Goal: Information Seeking & Learning: Learn about a topic

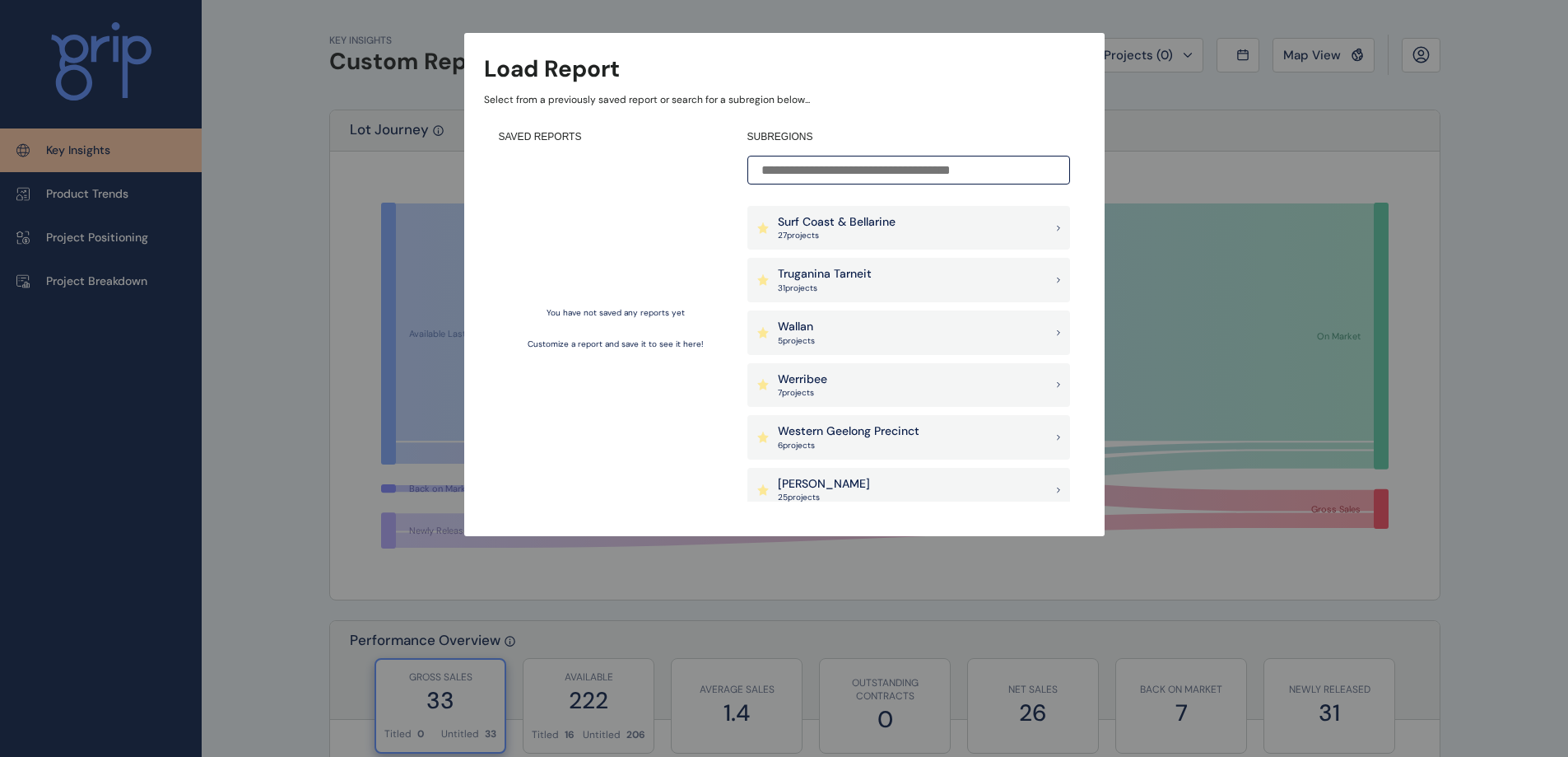
scroll to position [1287, 0]
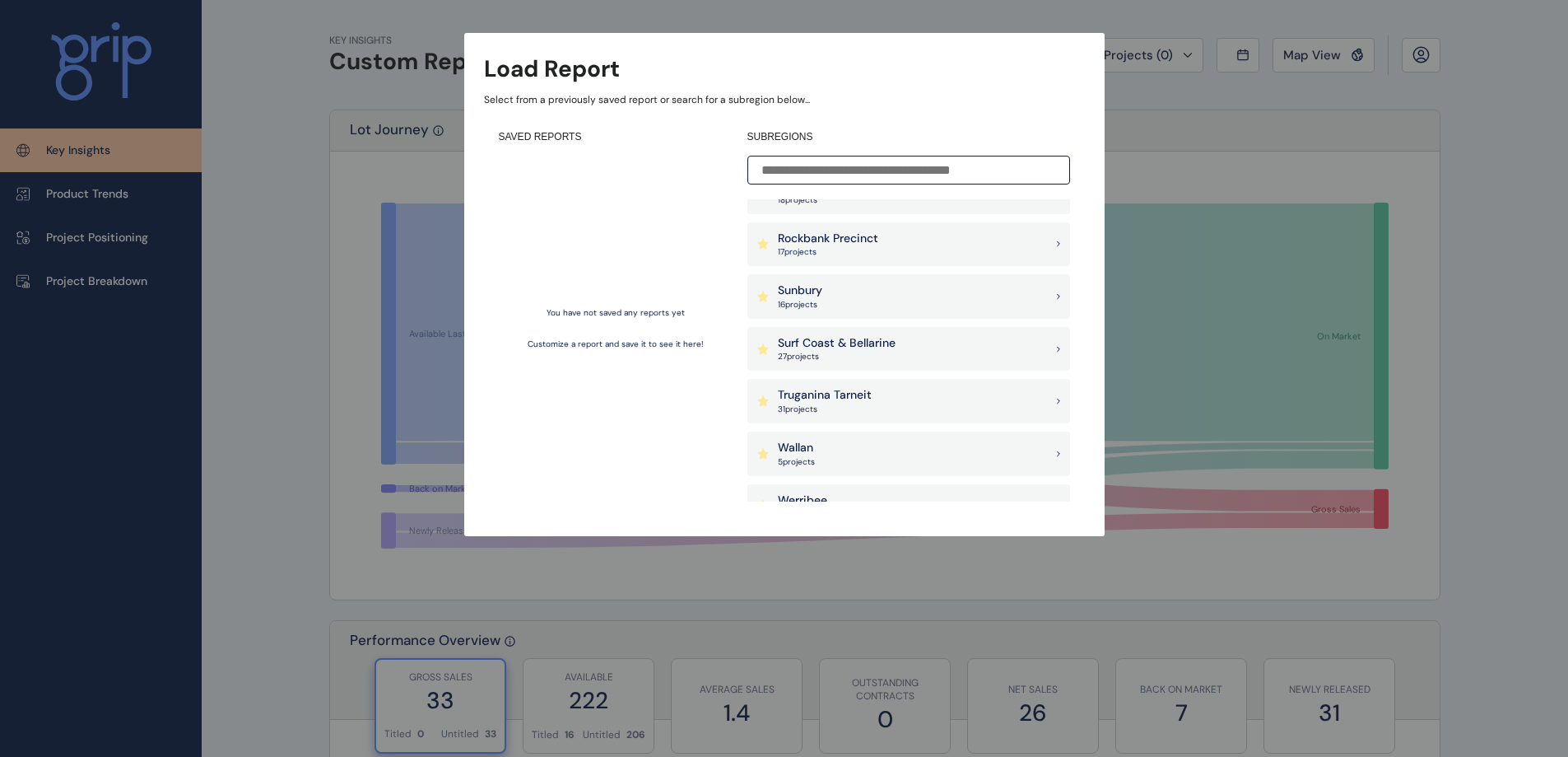
click at [917, 342] on div "Surf Coast & Bellarine 27 project s" at bounding box center [909, 349] width 323 height 44
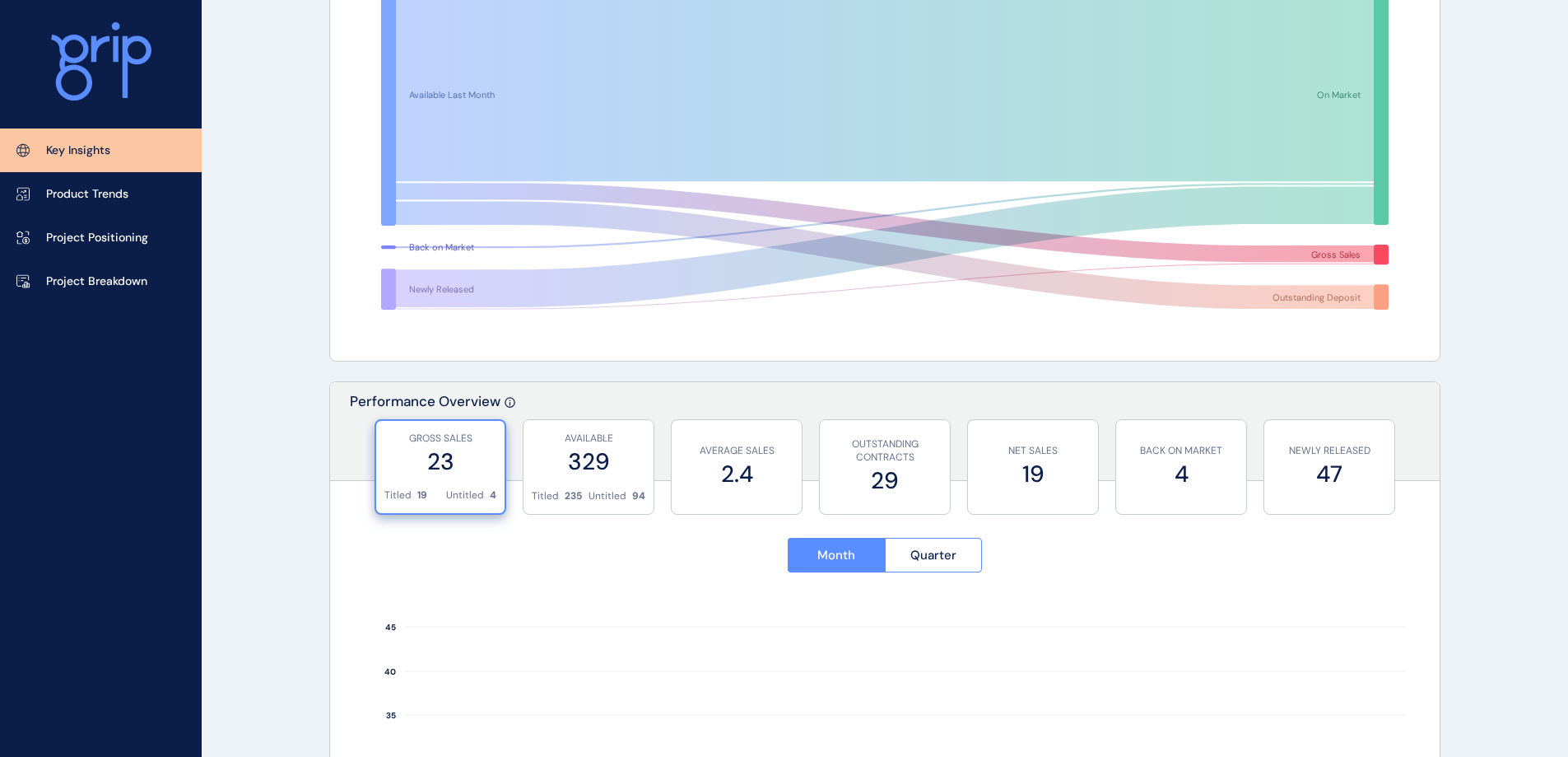
scroll to position [228, 0]
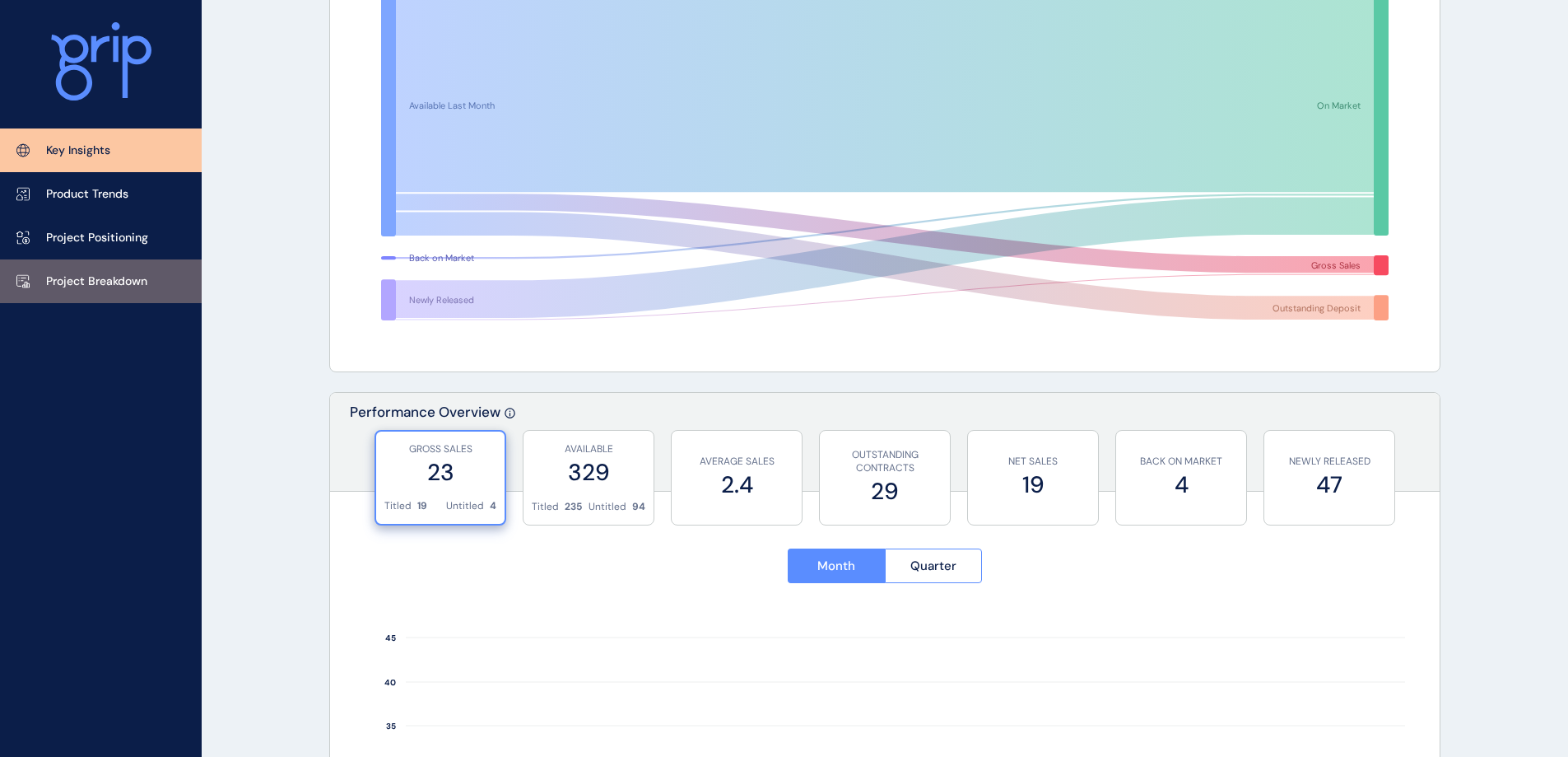
click at [122, 291] on link "Project Breakdown" at bounding box center [101, 280] width 202 height 43
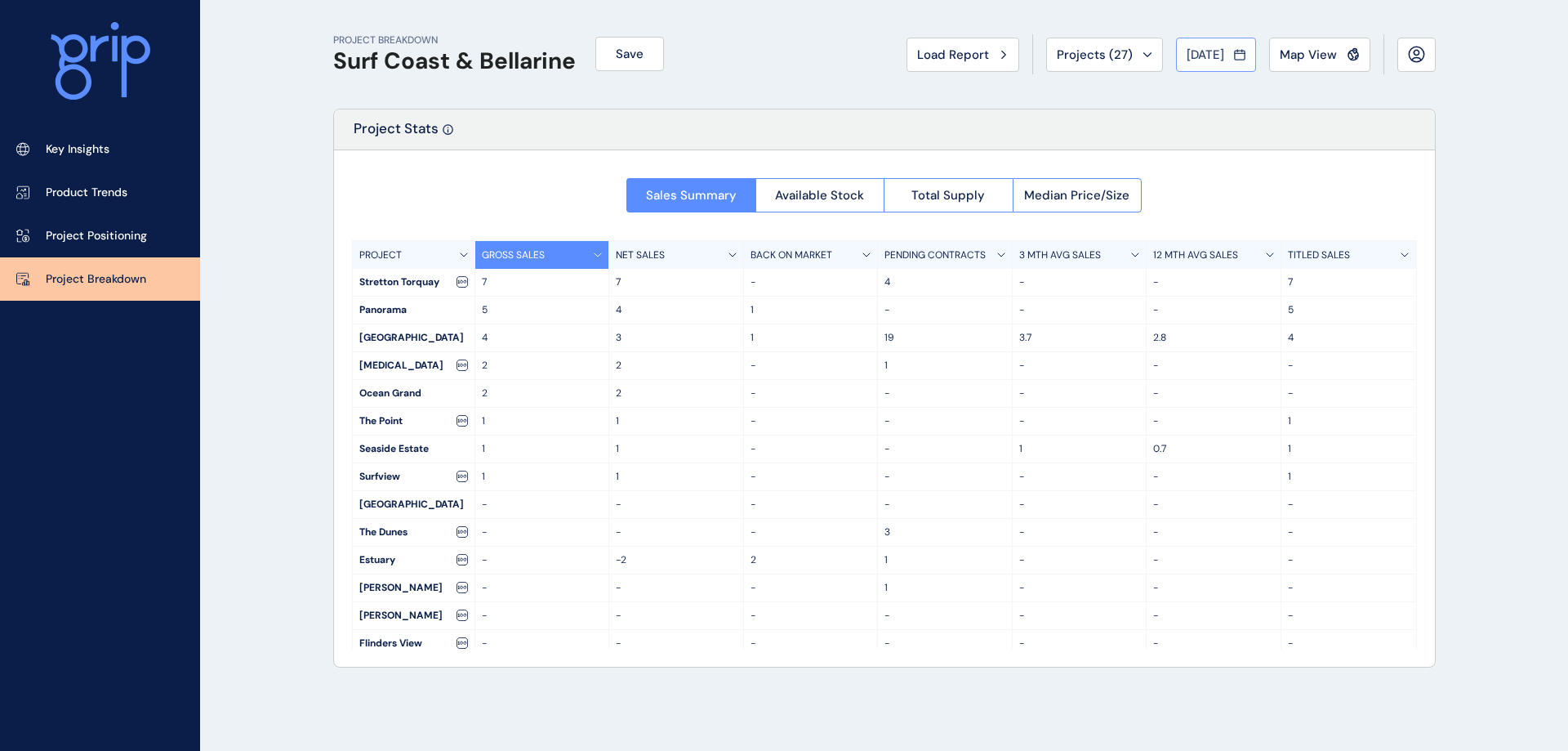
click at [1187, 61] on span "[DATE]" at bounding box center [1205, 54] width 38 height 17
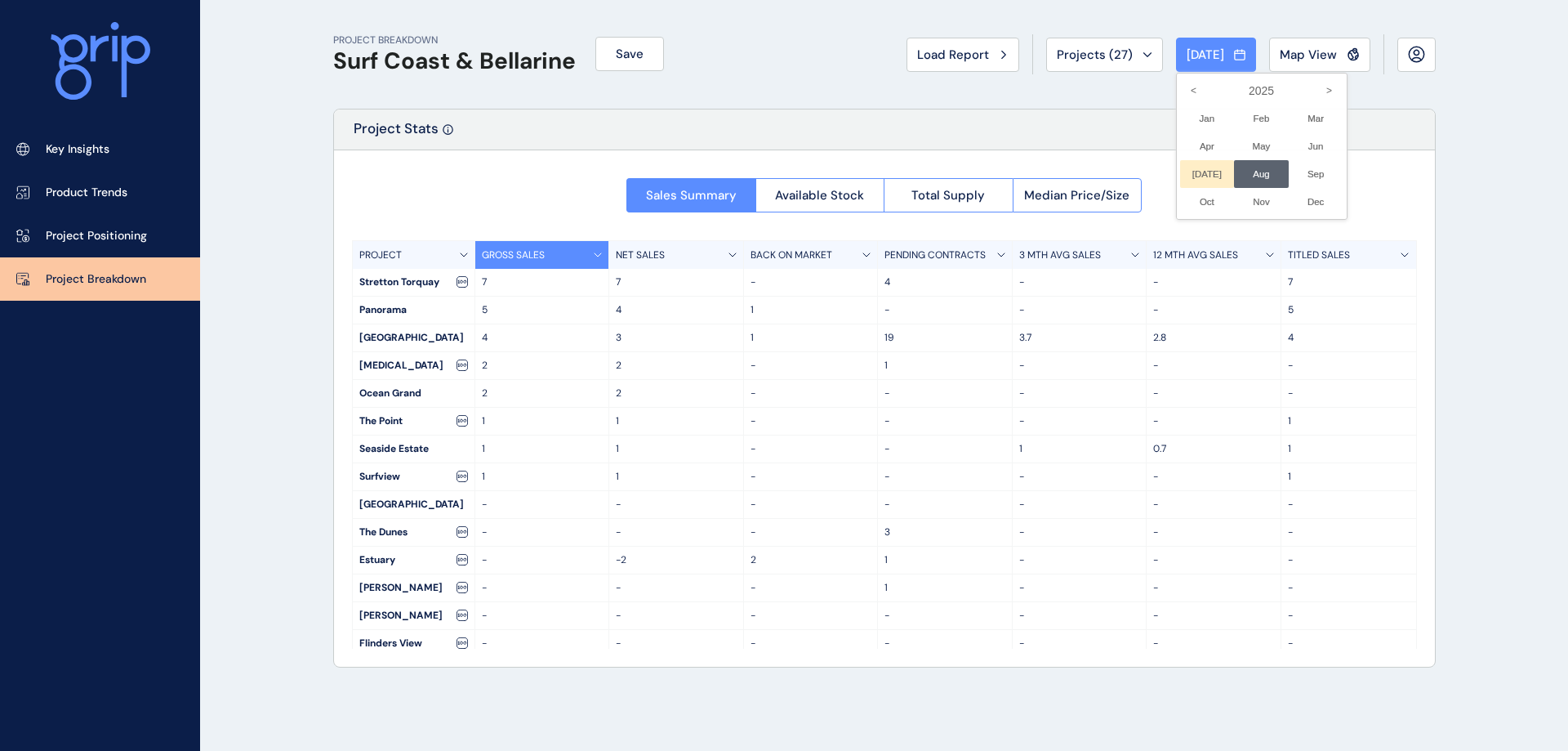
click at [1204, 175] on li "[DATE] No report is available for this period. New months are usually published…" at bounding box center [1208, 175] width 54 height 28
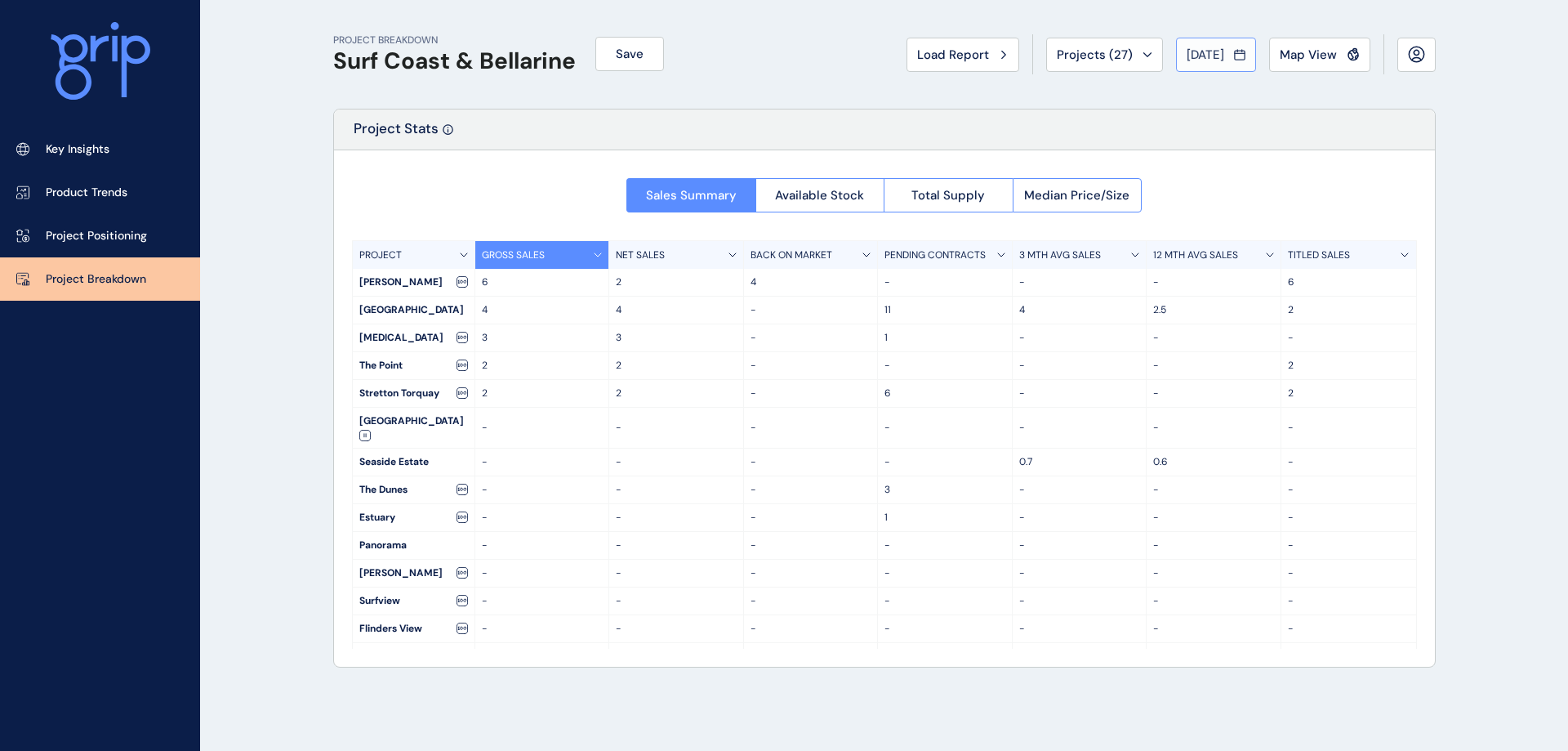
click at [1210, 54] on span "[DATE]" at bounding box center [1205, 54] width 38 height 17
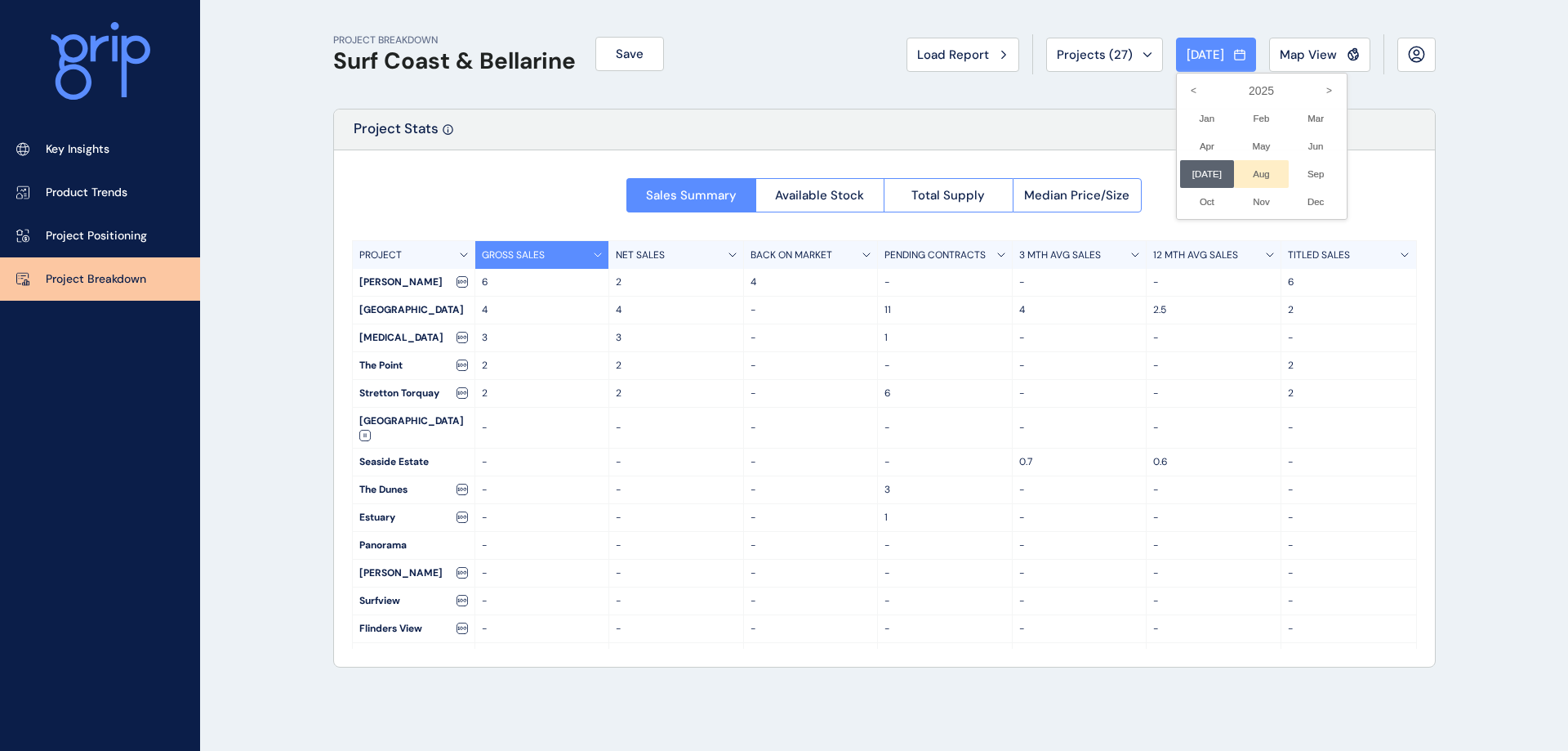
click at [1258, 180] on li "Aug No report is available for this period. New months are usually published 5 …" at bounding box center [1261, 175] width 54 height 28
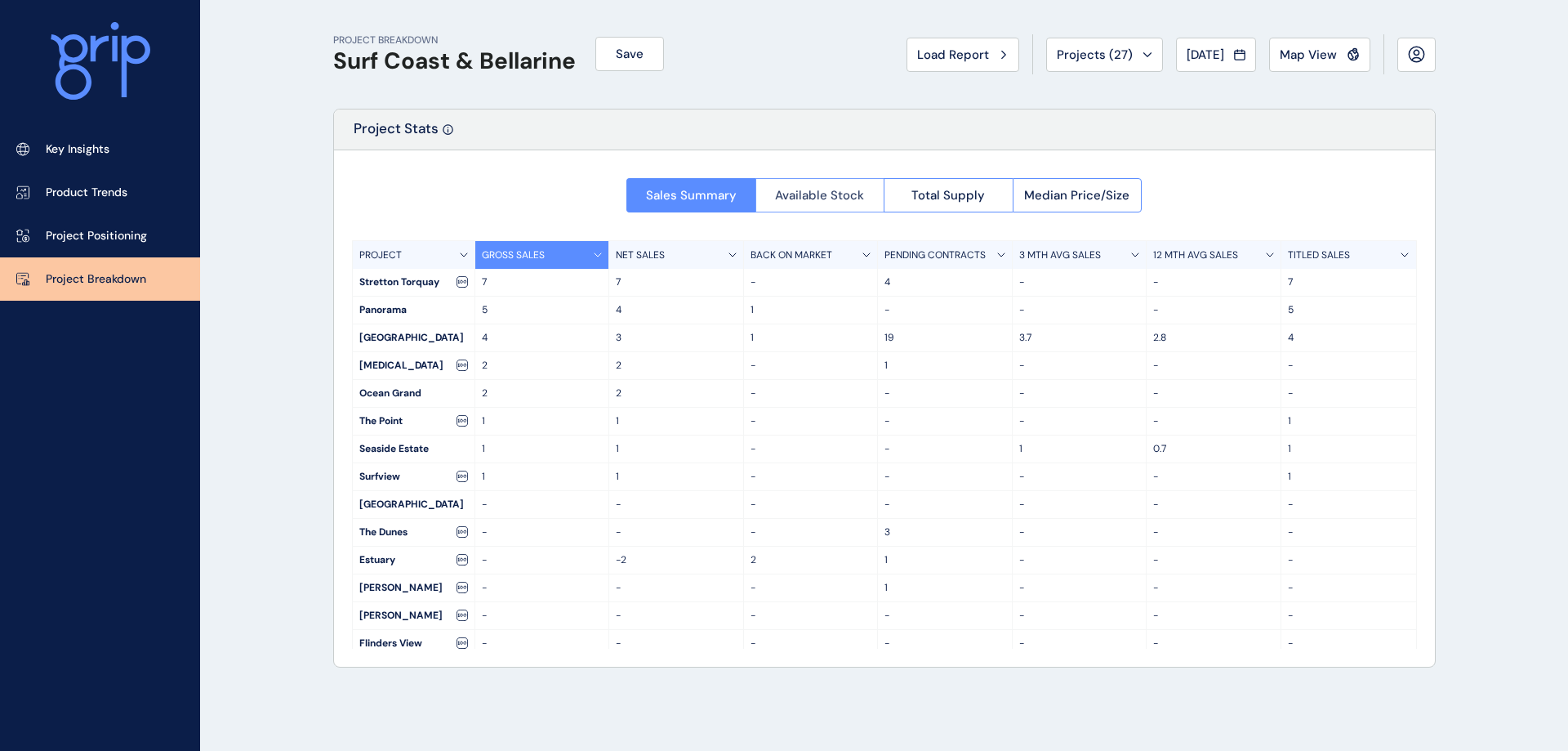
click at [839, 195] on span "Available Stock" at bounding box center [820, 195] width 89 height 17
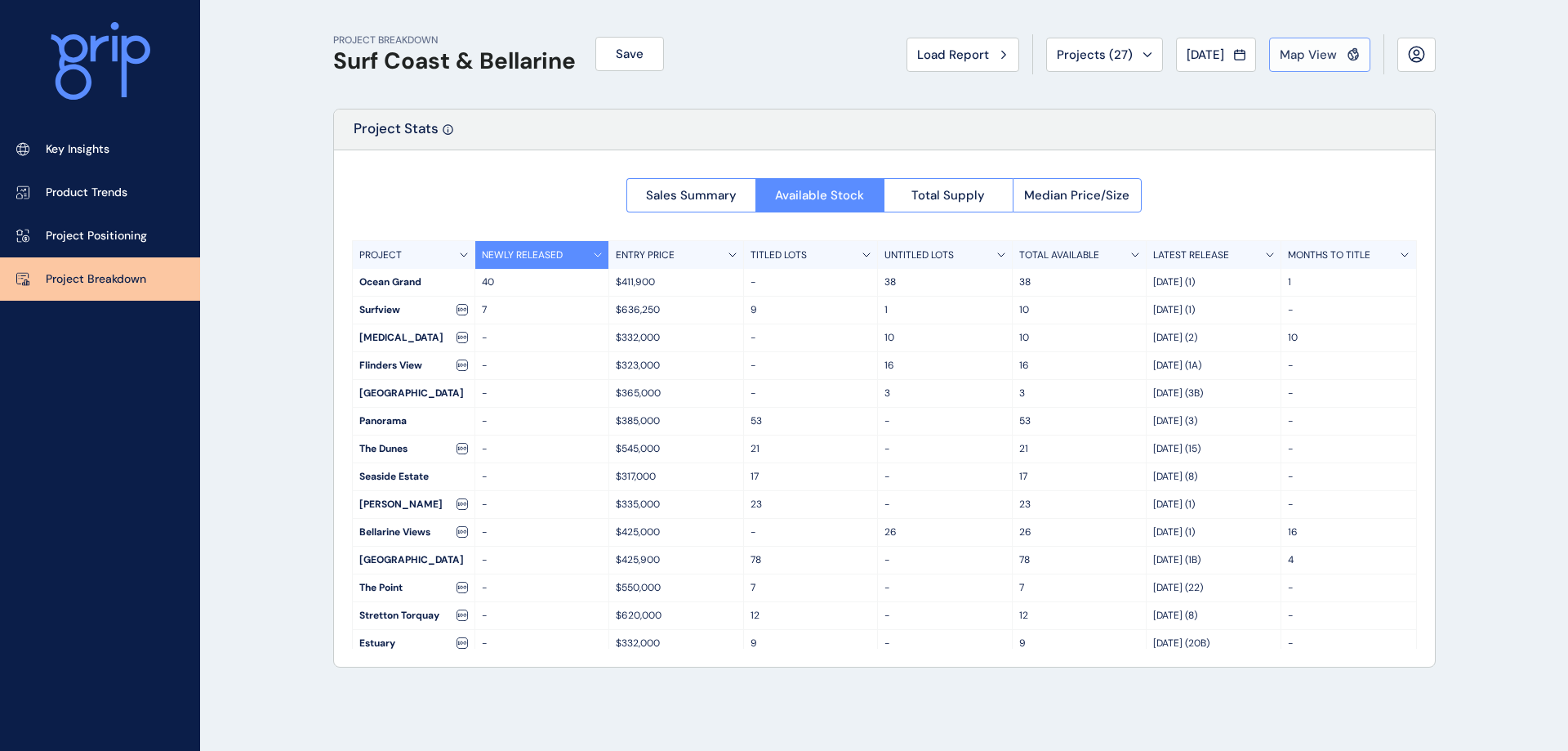
click at [1279, 54] on button "Map View" at bounding box center [1319, 54] width 101 height 34
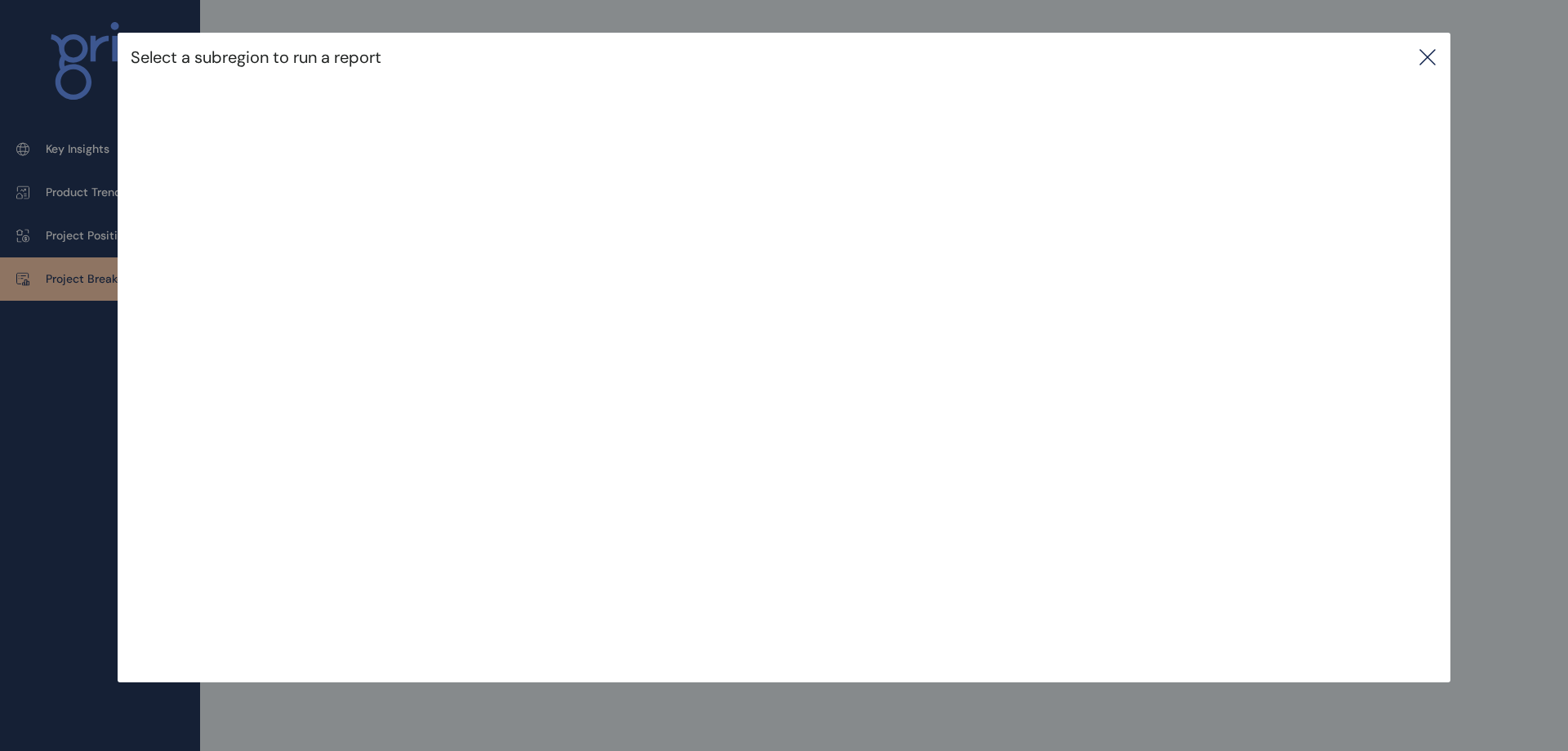
click at [1443, 61] on div "Select a subregion to run a report" at bounding box center [784, 57] width 1333 height 49
click at [1422, 60] on icon at bounding box center [1428, 57] width 19 height 19
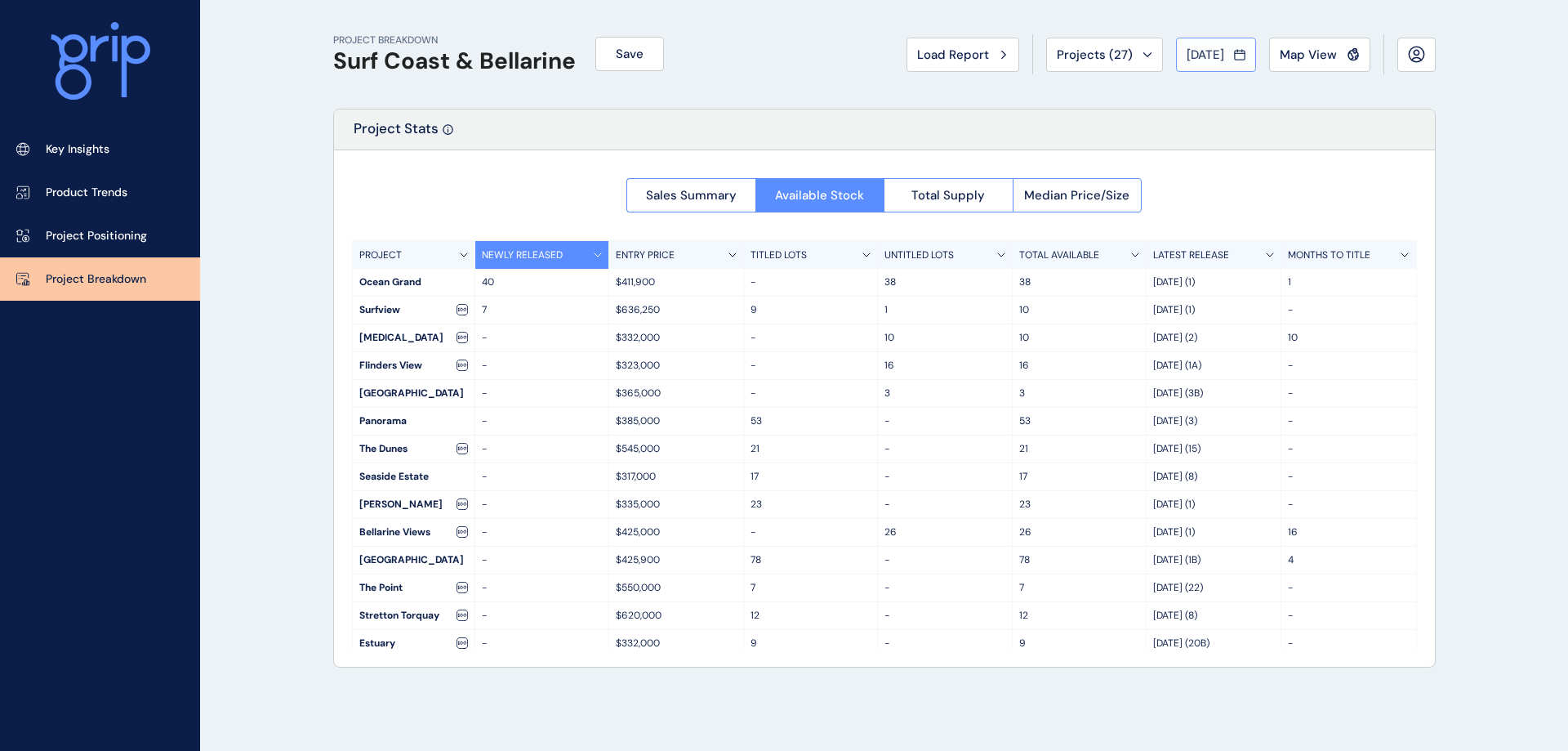
click at [1191, 62] on span "[DATE]" at bounding box center [1205, 54] width 38 height 17
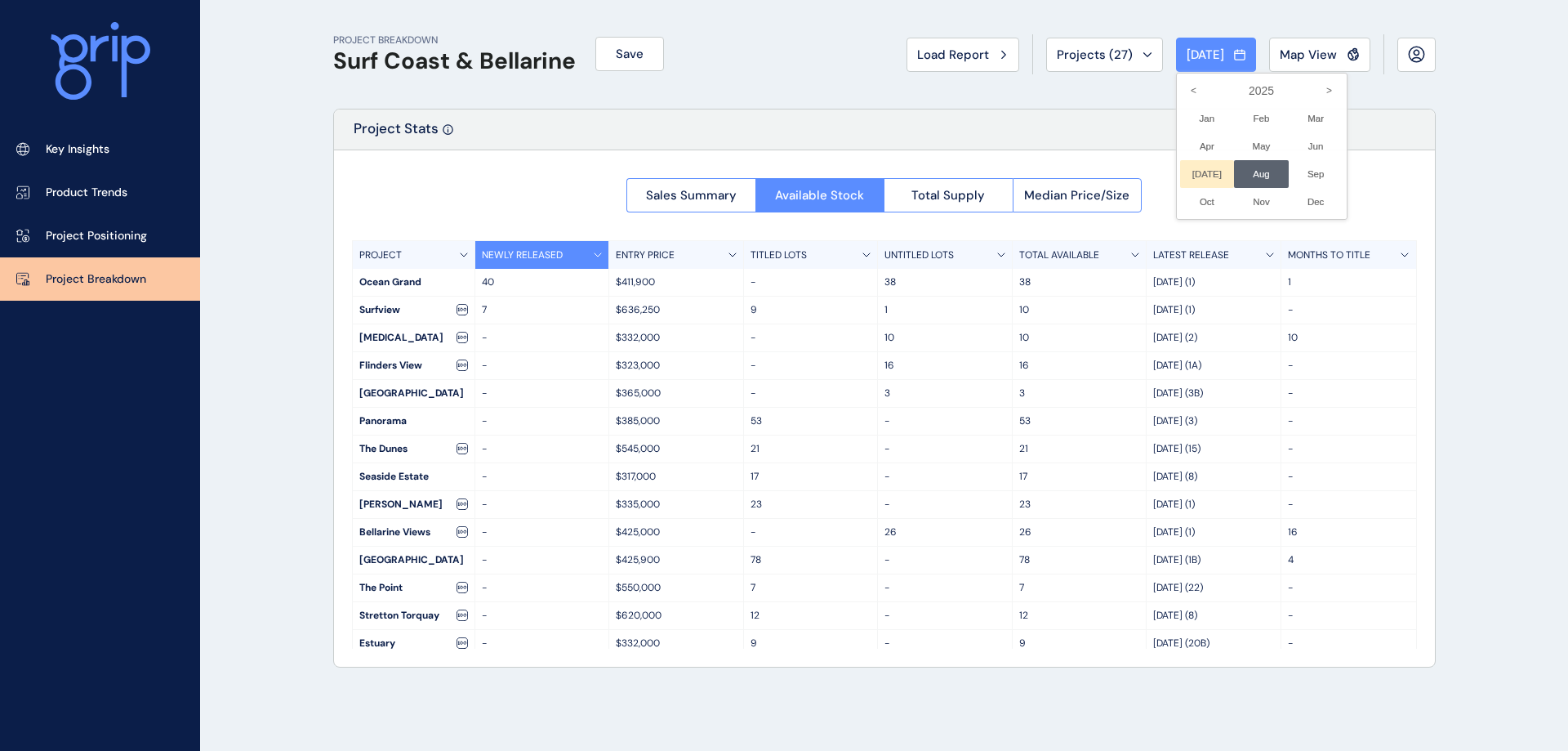
click at [1191, 178] on li "[DATE] No report is available for this period. New months are usually published…" at bounding box center [1208, 175] width 54 height 28
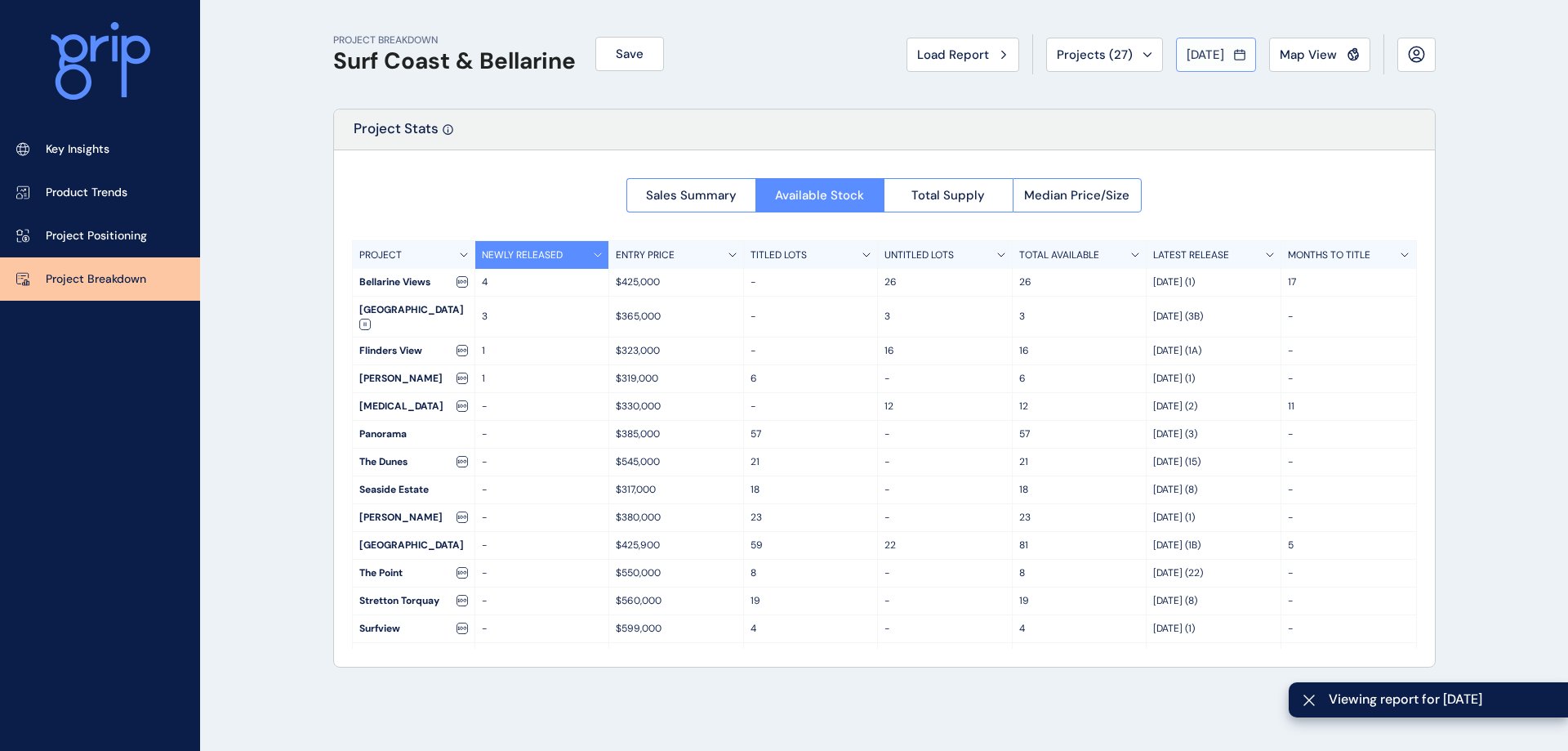
click at [1215, 51] on span "[DATE]" at bounding box center [1205, 54] width 38 height 17
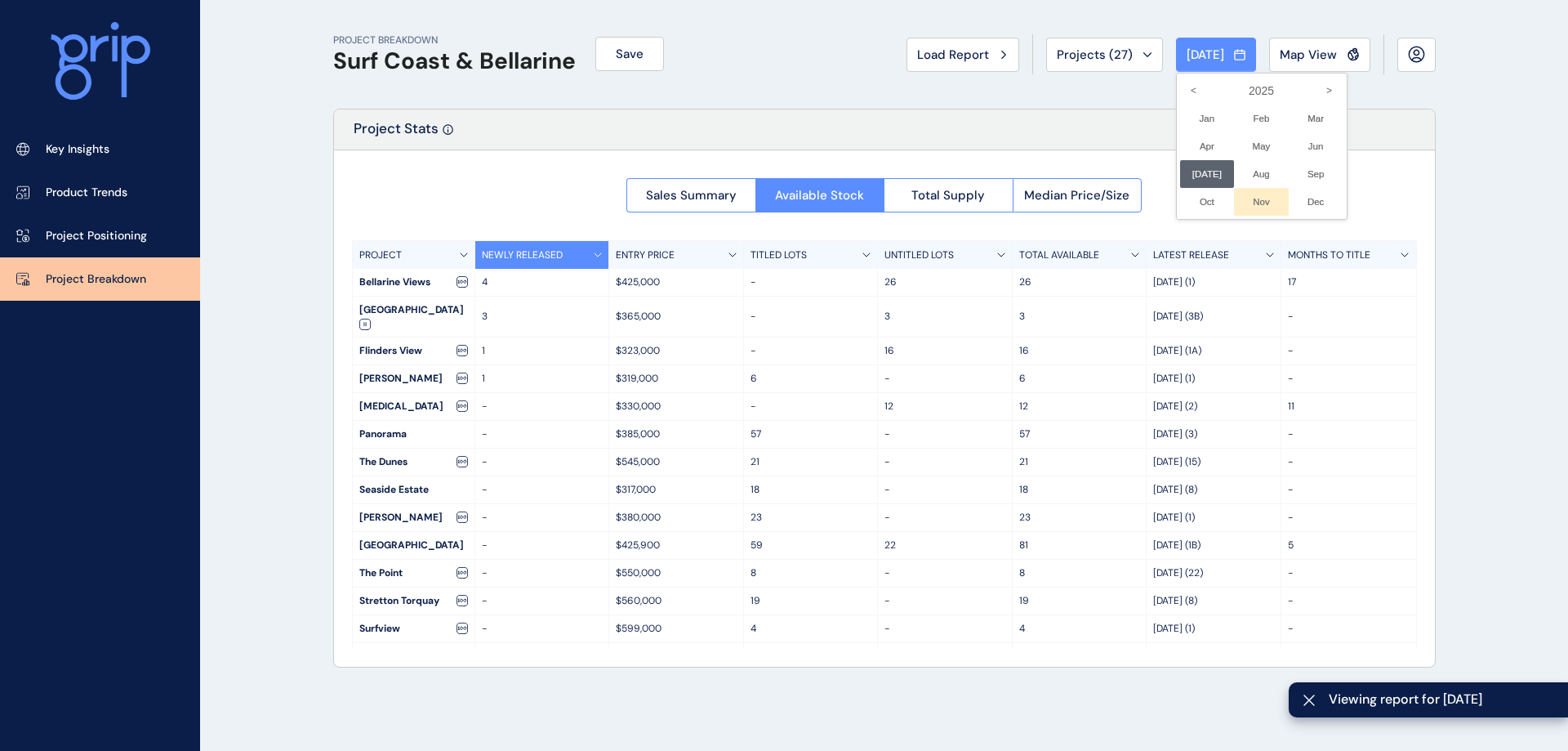
click at [0, 0] on div at bounding box center [0, 0] width 0 height 0
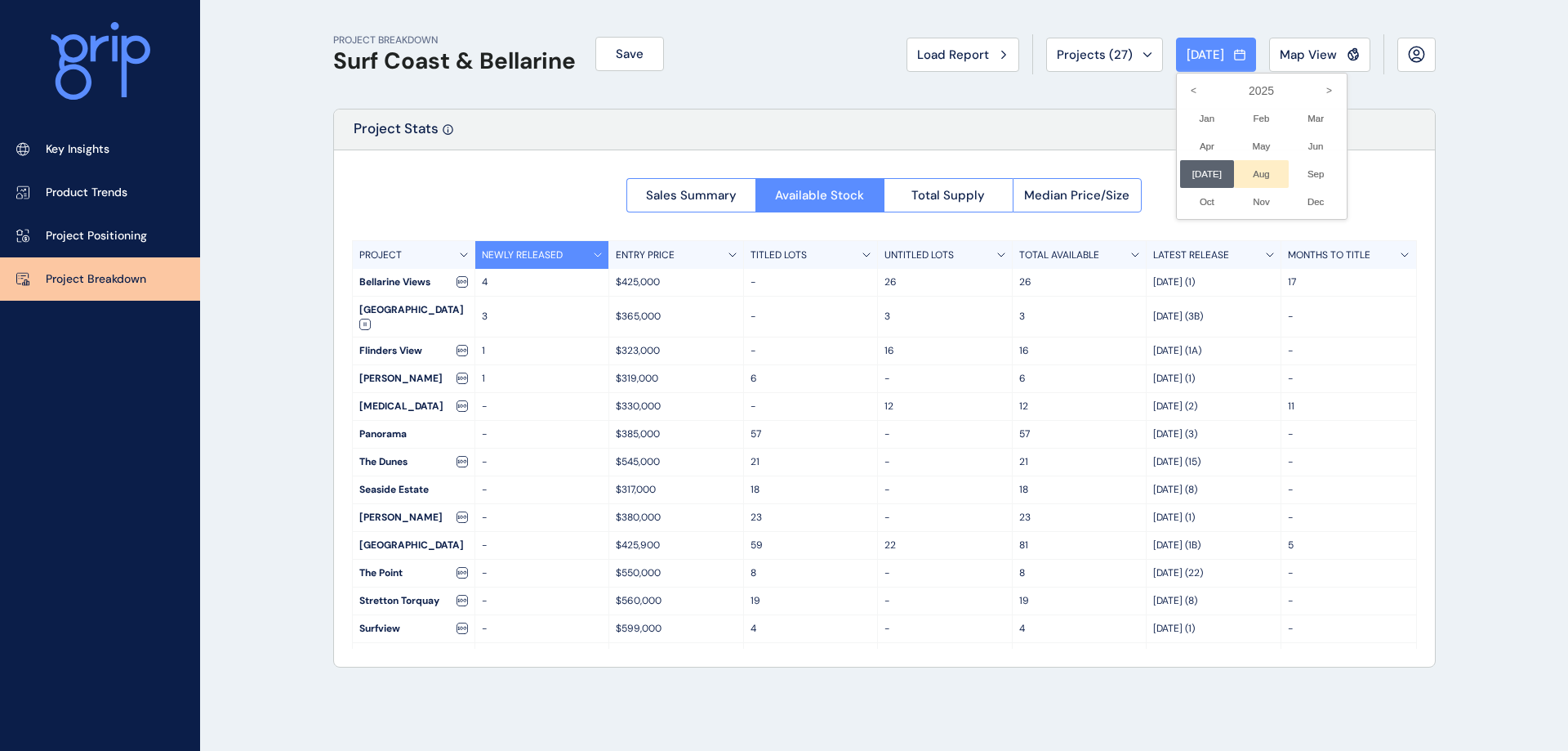
click at [1259, 177] on li "Aug No report is available for this period. New months are usually published 5 …" at bounding box center [1261, 175] width 54 height 28
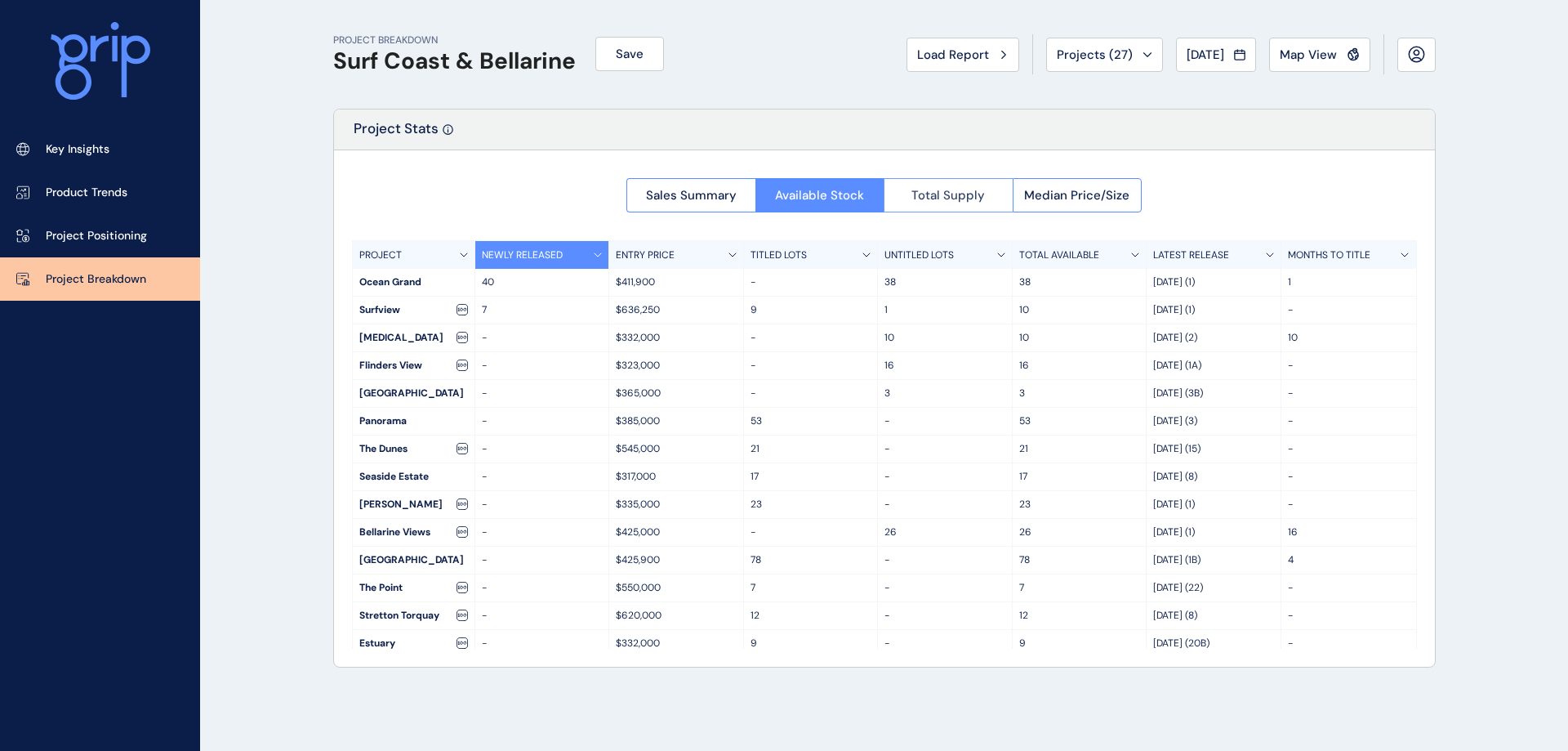
click at [942, 194] on span "Total Supply" at bounding box center [948, 195] width 74 height 17
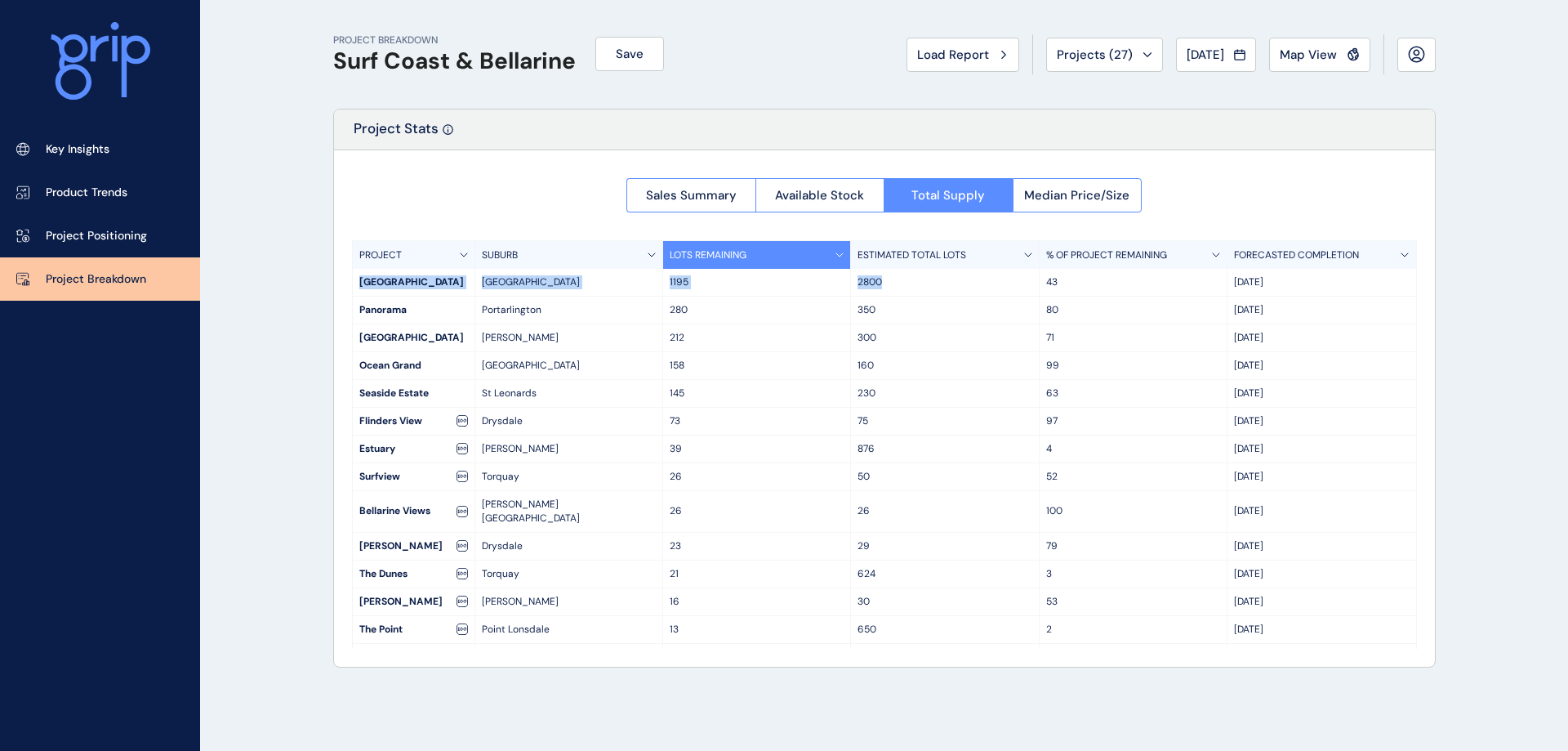
drag, startPoint x: 360, startPoint y: 280, endPoint x: 920, endPoint y: 275, distance: 560.0
click at [920, 275] on div "[GEOGRAPHIC_DATA] 1195 2800 43 Mar '31" at bounding box center [884, 283] width 1064 height 28
click at [846, 677] on div "PROJECT BREAKDOWN Surf Coast & [PERSON_NAME] Save Load Report Projects ( 27 ) […" at bounding box center [885, 376] width 1144 height 751
click at [571, 544] on div "Drysdale" at bounding box center [569, 546] width 188 height 27
click at [1099, 176] on div "Sales Summary Available Stock Total Supply Median Price/Size" at bounding box center [884, 190] width 516 height 44
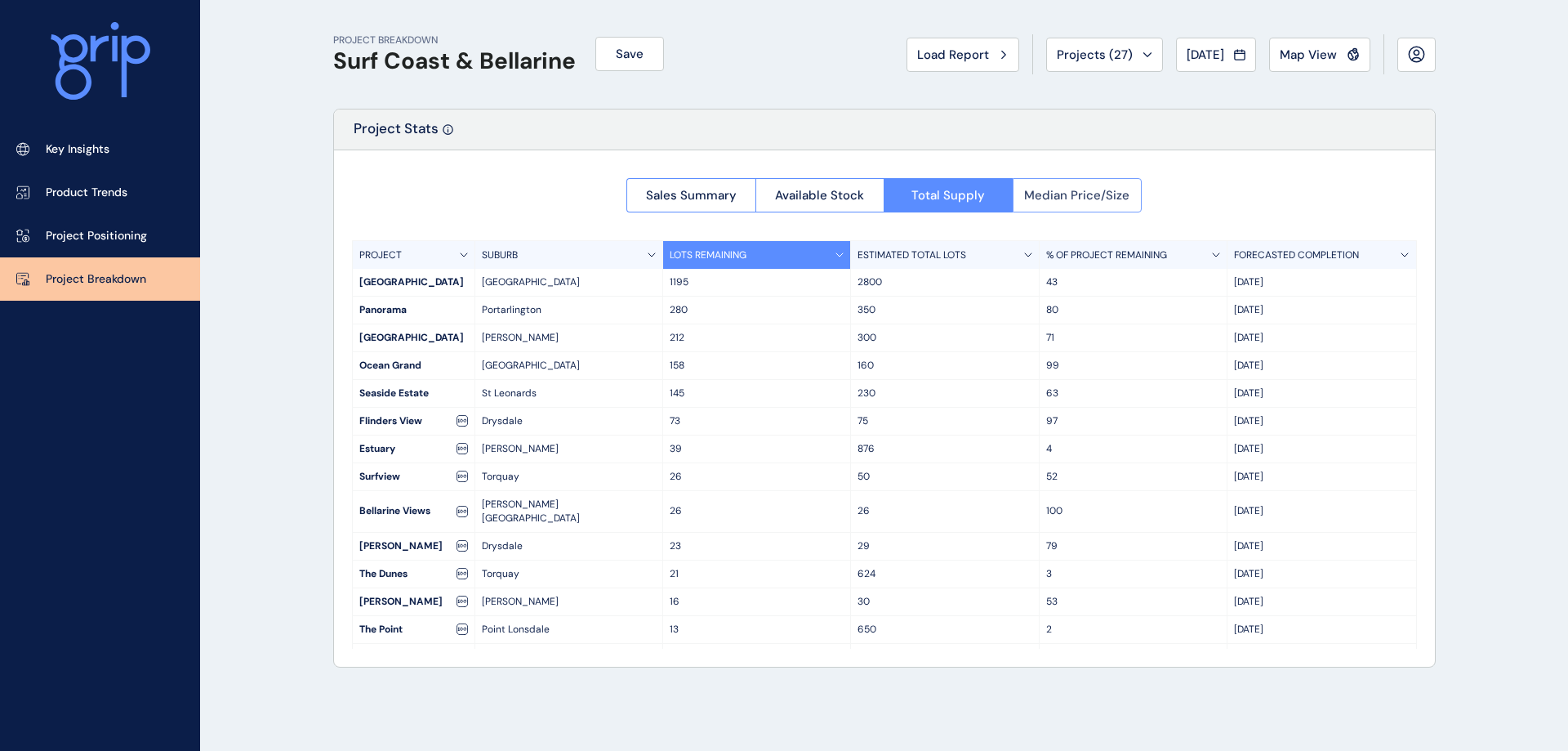
click at [1094, 190] on span "Median Price/Size" at bounding box center [1077, 195] width 105 height 17
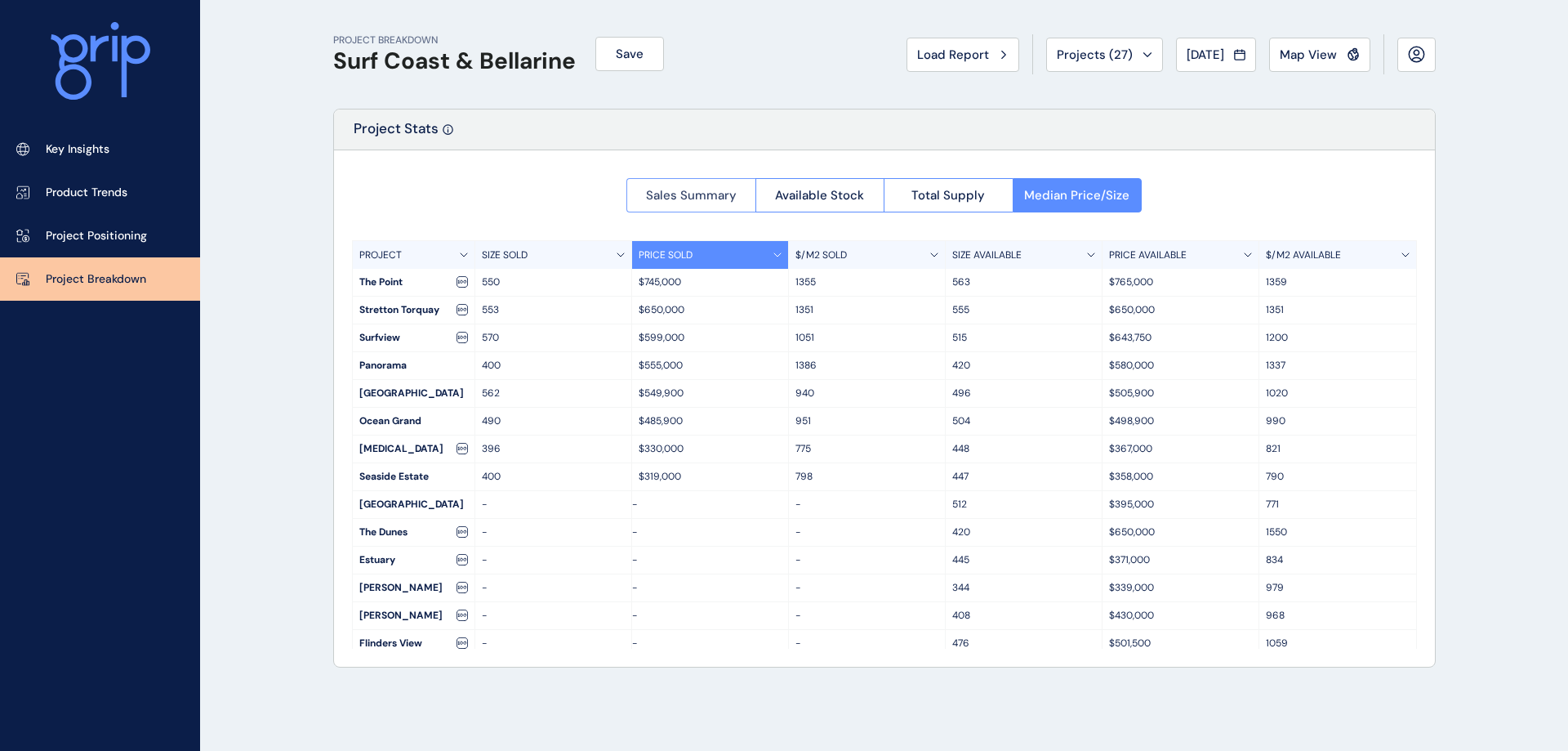
click at [692, 198] on span "Sales Summary" at bounding box center [691, 195] width 90 height 17
